Goal: Task Accomplishment & Management: Manage account settings

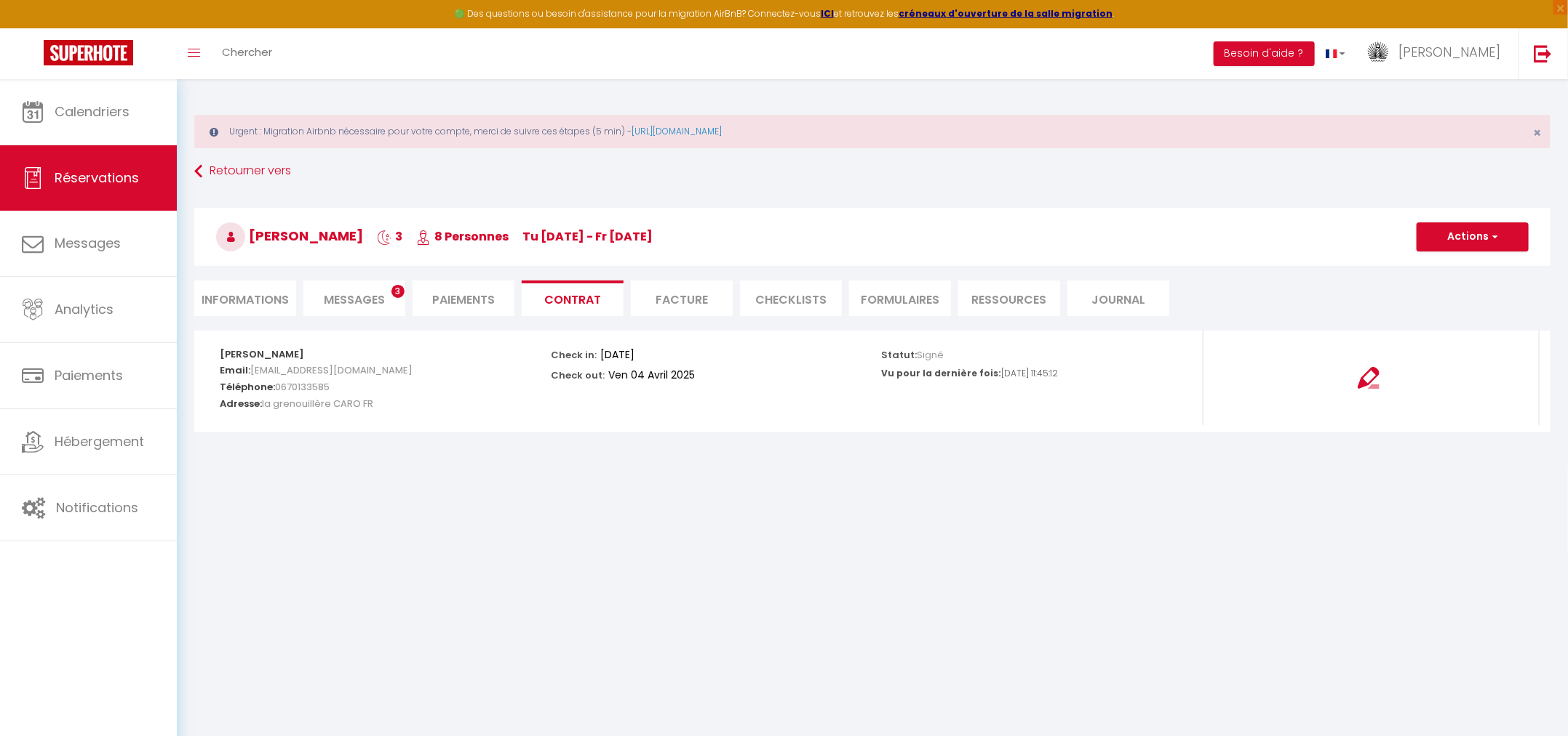
click at [683, 303] on li "Facture" at bounding box center [681, 298] width 102 height 36
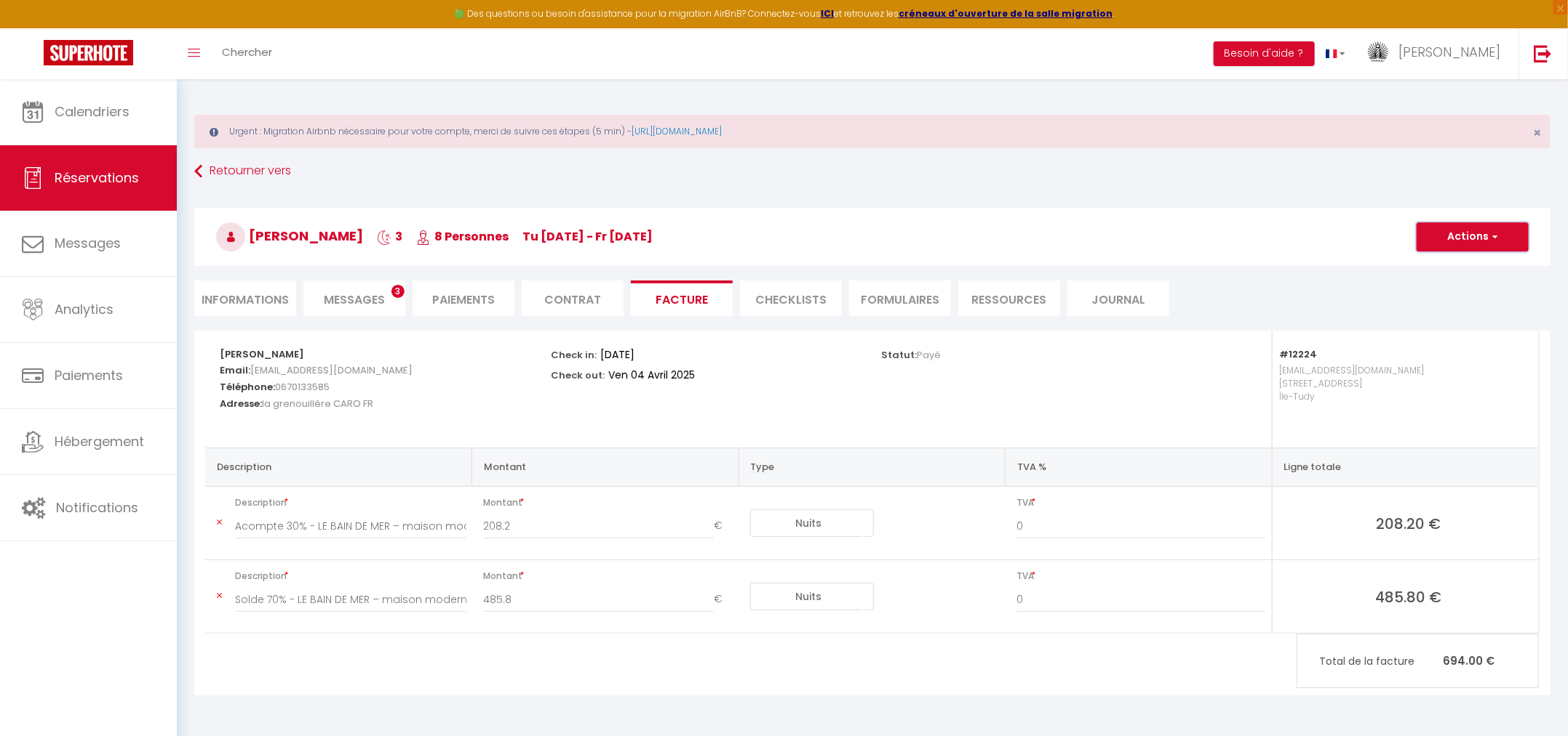
click at [1472, 243] on button "Actions" at bounding box center [1472, 237] width 112 height 30
click at [1454, 291] on link "Aperçu et éditer" at bounding box center [1461, 288] width 122 height 18
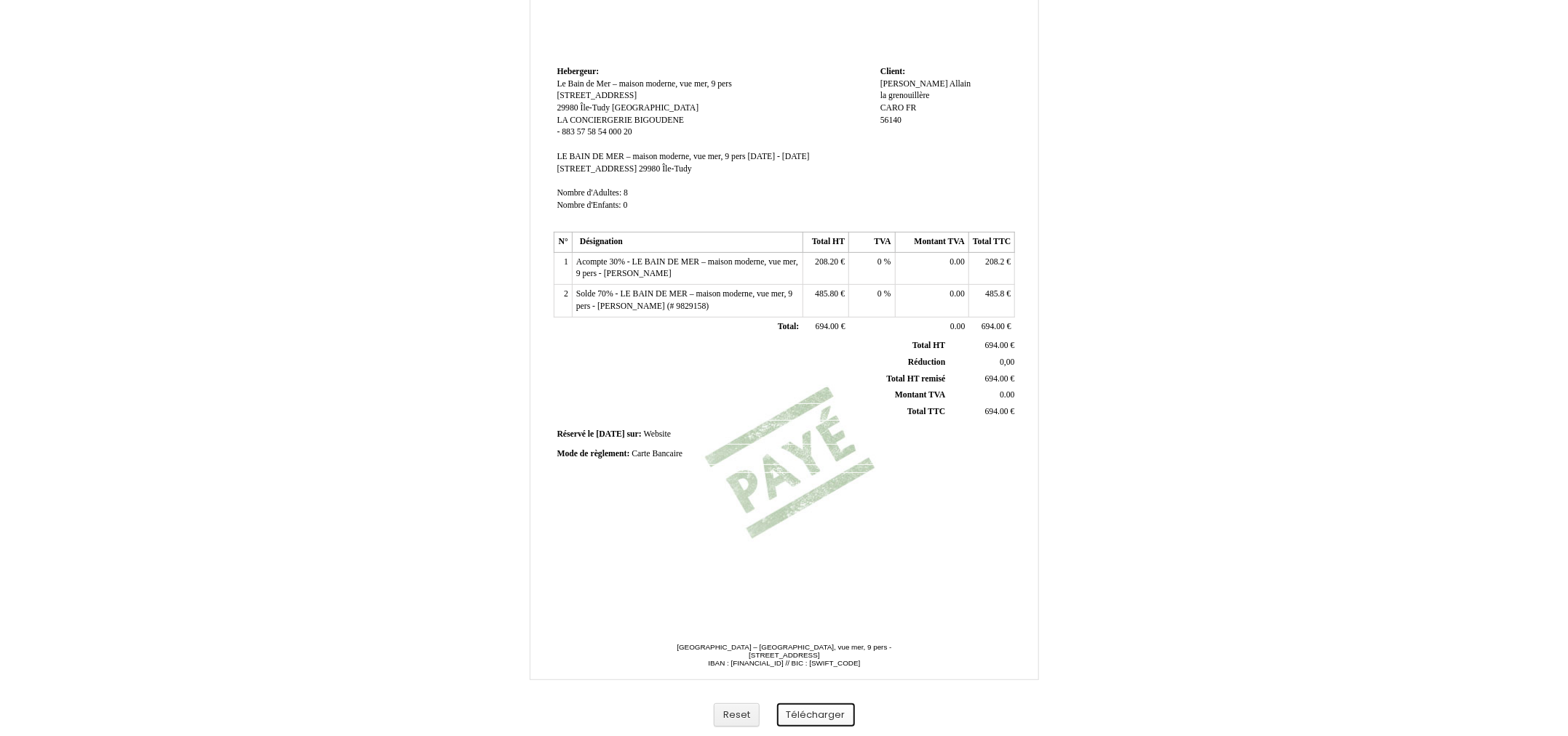
click at [829, 712] on button "Télécharger" at bounding box center [816, 716] width 78 height 24
